Goal: Task Accomplishment & Management: Manage account settings

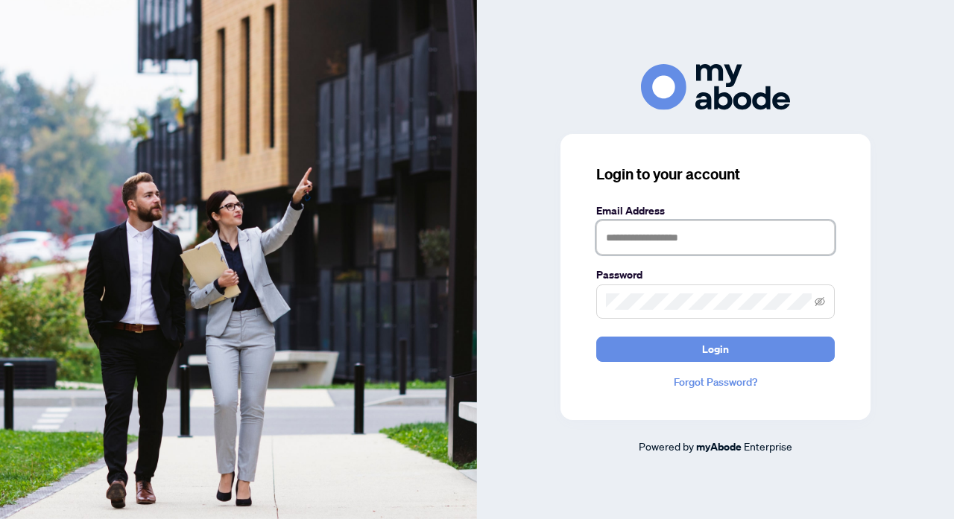
type input "**********"
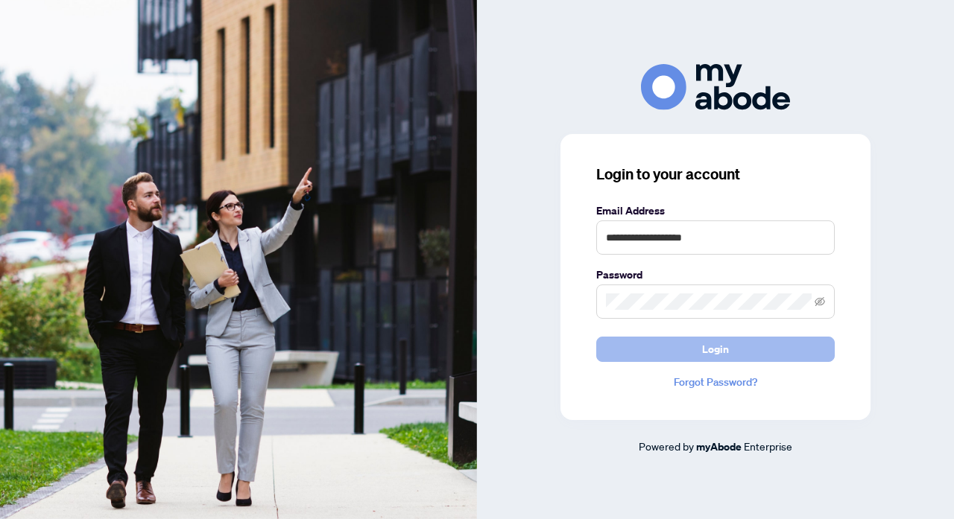
click at [691, 348] on button "Login" at bounding box center [715, 349] width 238 height 25
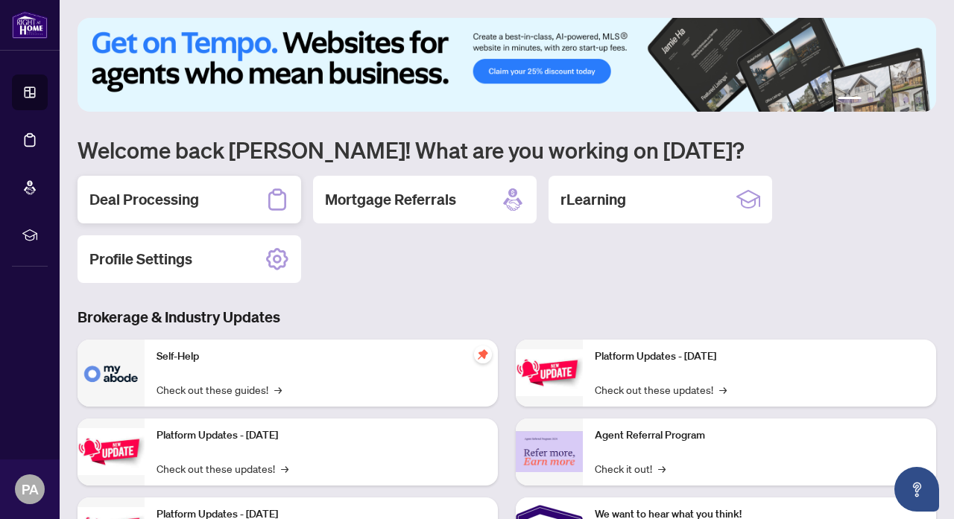
click at [145, 200] on h2 "Deal Processing" at bounding box center [144, 199] width 110 height 21
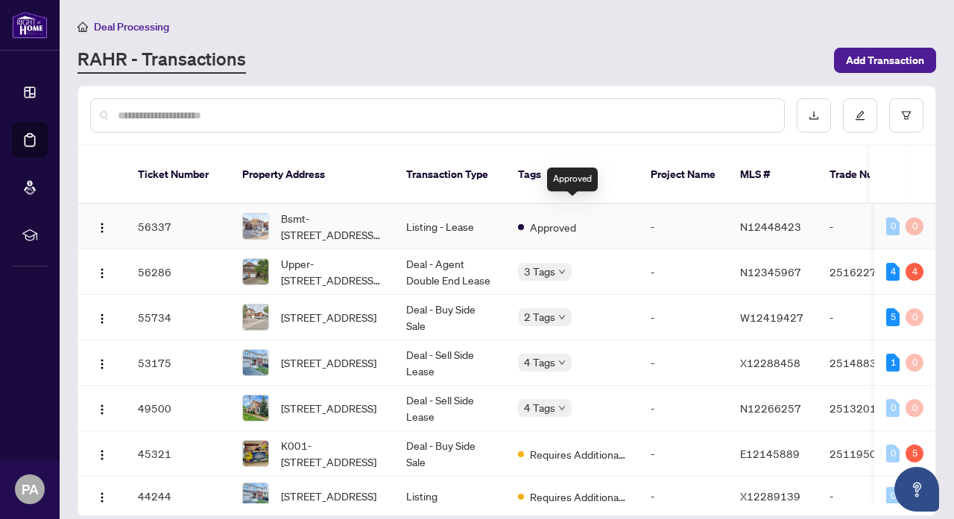
click at [530, 219] on span "Approved" at bounding box center [553, 227] width 46 height 16
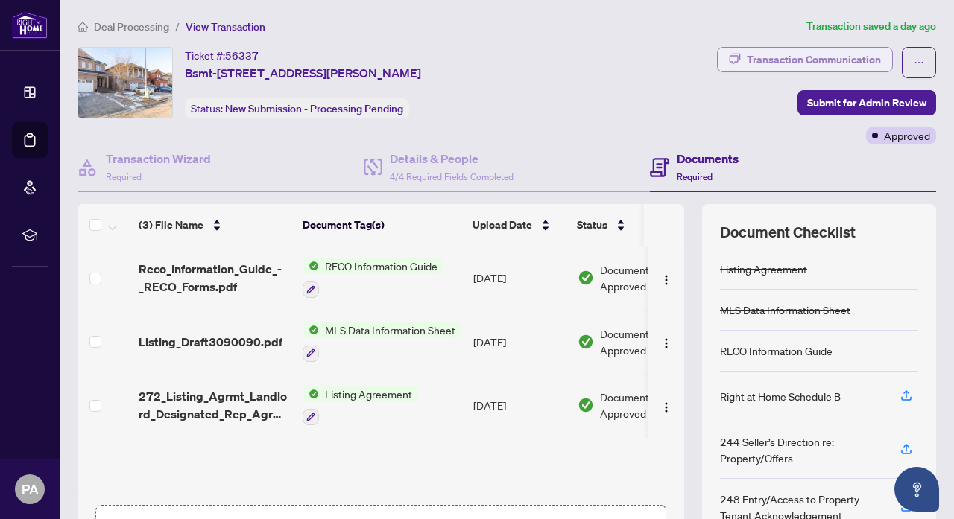
click at [747, 66] on div "Transaction Communication" at bounding box center [814, 60] width 134 height 24
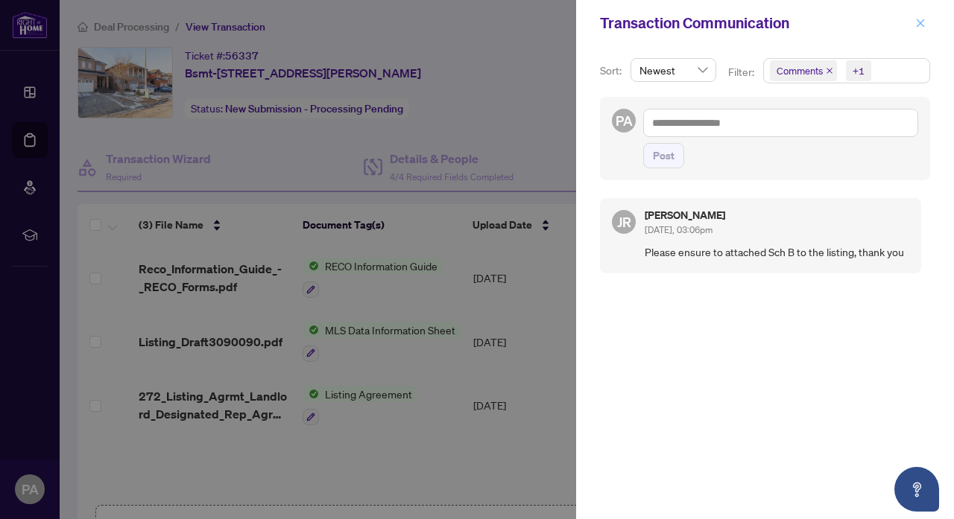
click at [919, 24] on icon "close" at bounding box center [920, 23] width 8 height 8
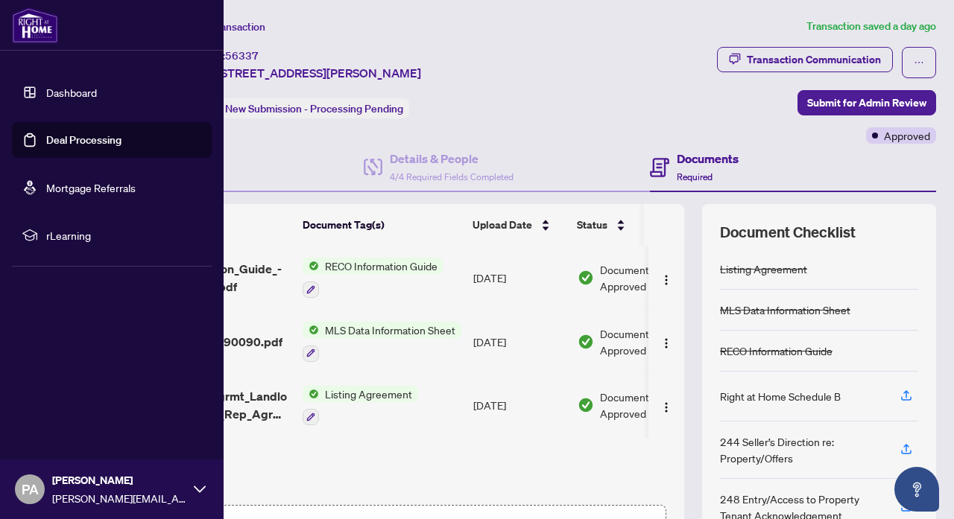
click at [83, 93] on link "Dashboard" at bounding box center [71, 92] width 51 height 13
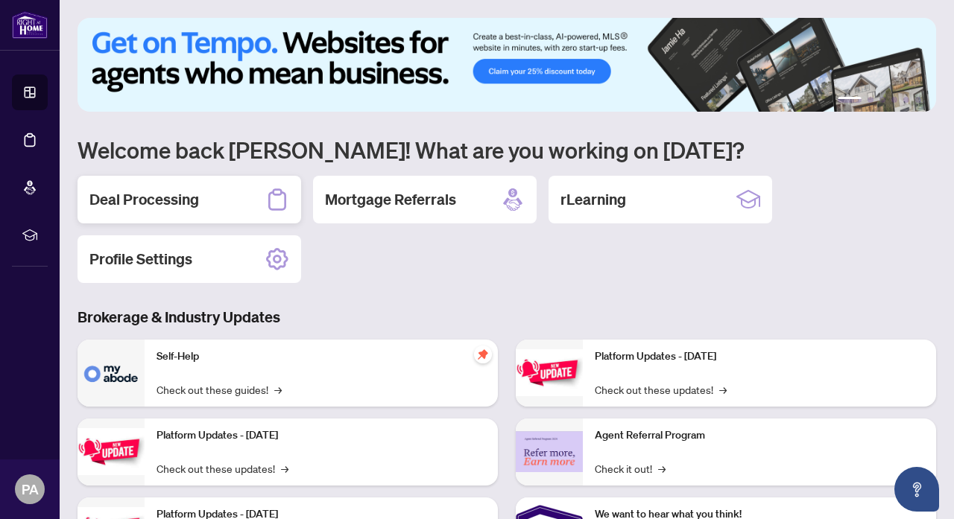
click at [234, 196] on div "Deal Processing" at bounding box center [189, 200] width 224 height 48
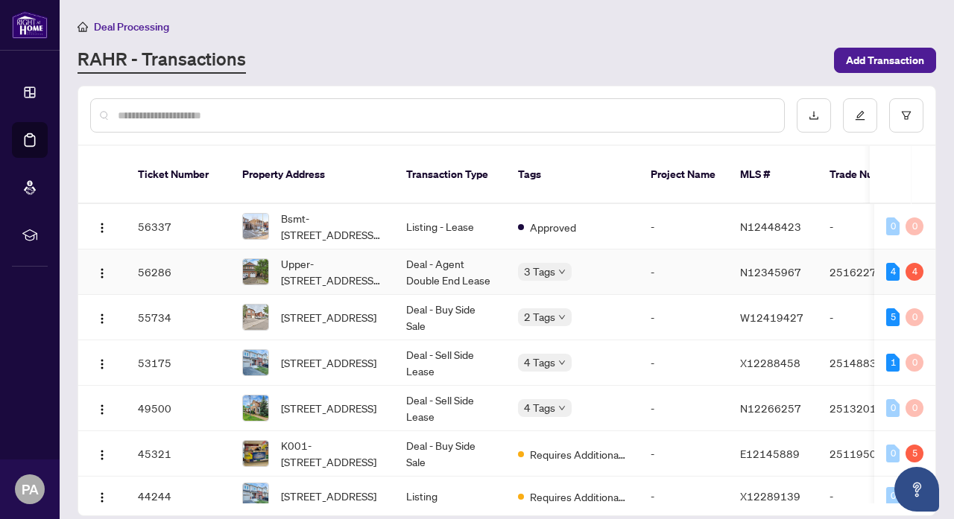
click at [391, 256] on td "Upper-30 Casabel Dr, Vaughan, Ontario L6A 3M4, Canada" at bounding box center [312, 272] width 164 height 45
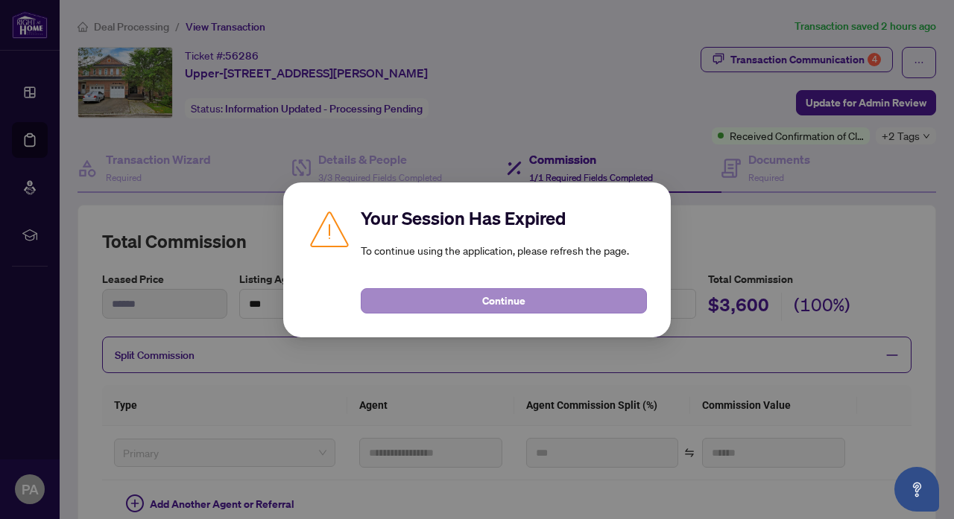
click at [540, 302] on button "Continue" at bounding box center [504, 300] width 286 height 25
